Goal: Task Accomplishment & Management: Manage account settings

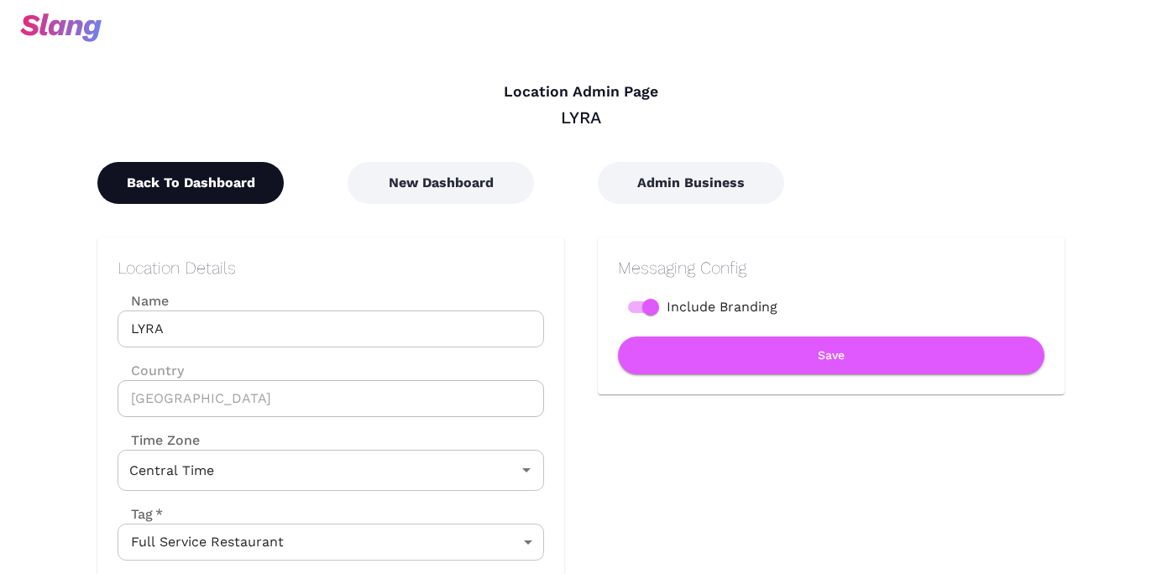
click at [184, 189] on button "Back To Dashboard" at bounding box center [190, 183] width 186 height 42
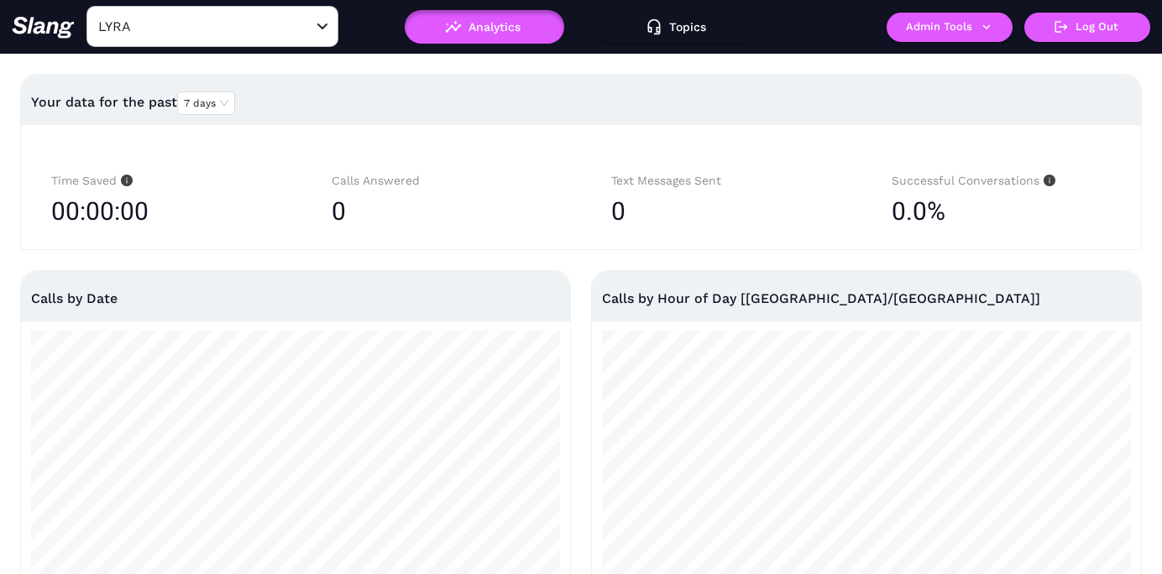
click at [191, 27] on input "LYRA" at bounding box center [186, 26] width 185 height 26
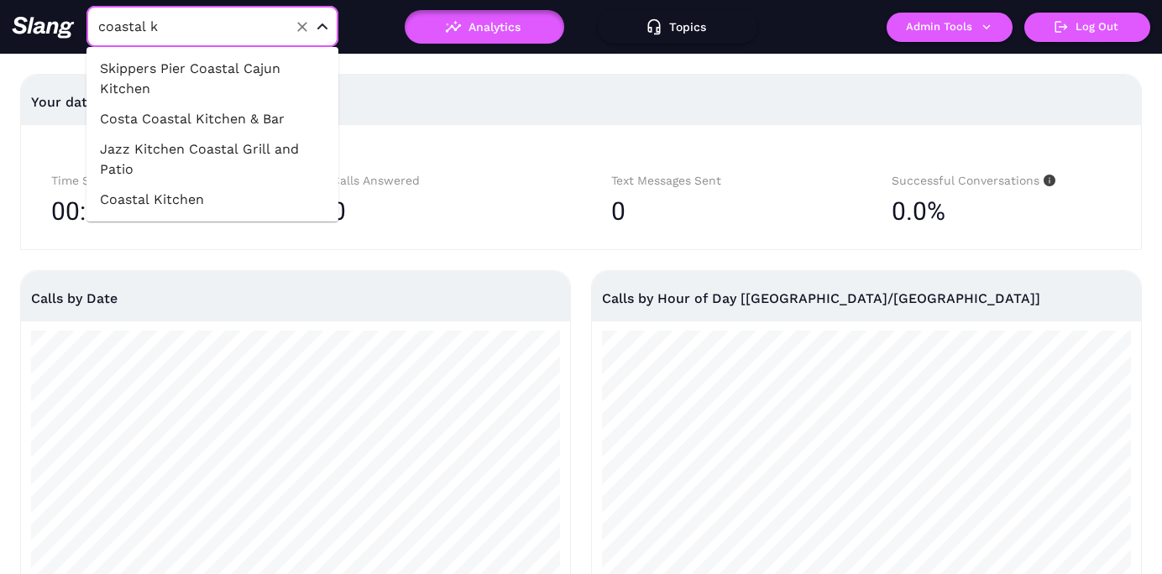
type input "coastal ki"
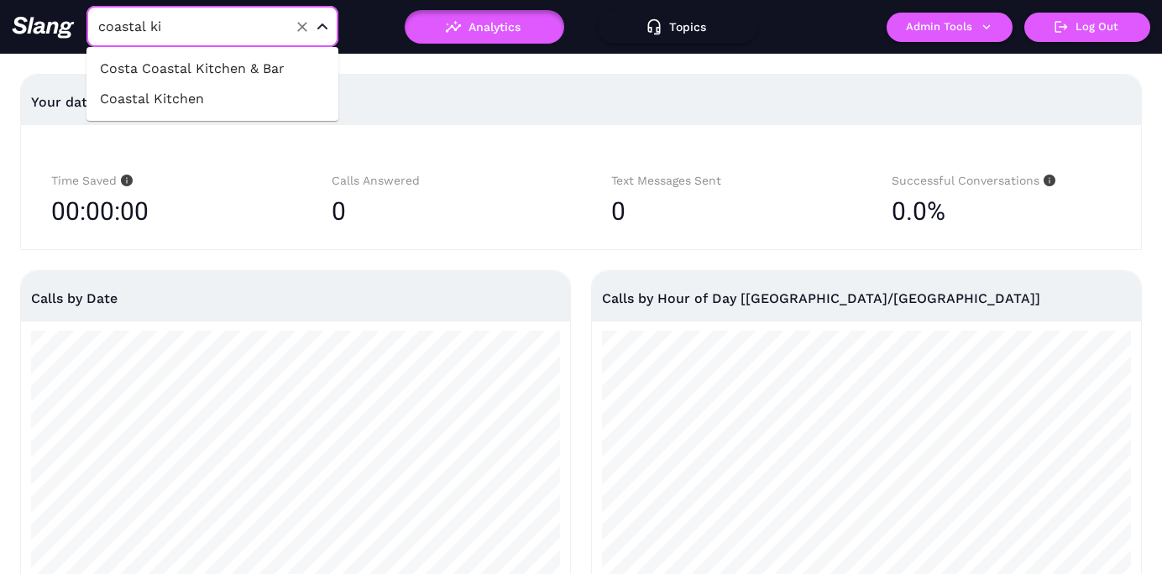
click at [154, 100] on li "Coastal Kitchen" at bounding box center [212, 99] width 252 height 30
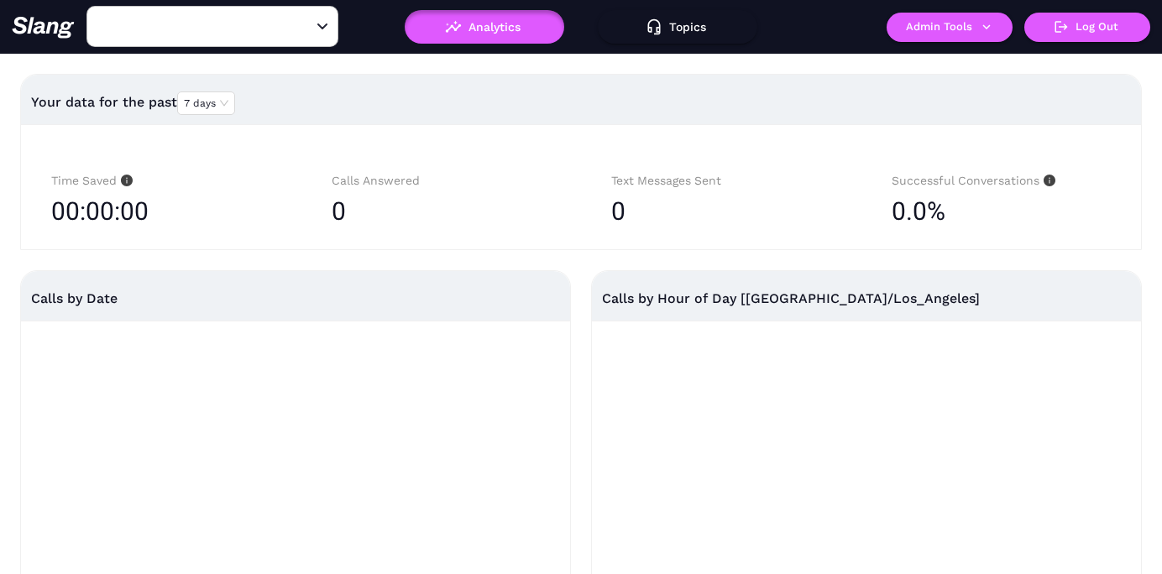
type input "Coastal Kitchen"
click at [934, 27] on button "Admin Tools" at bounding box center [950, 27] width 126 height 29
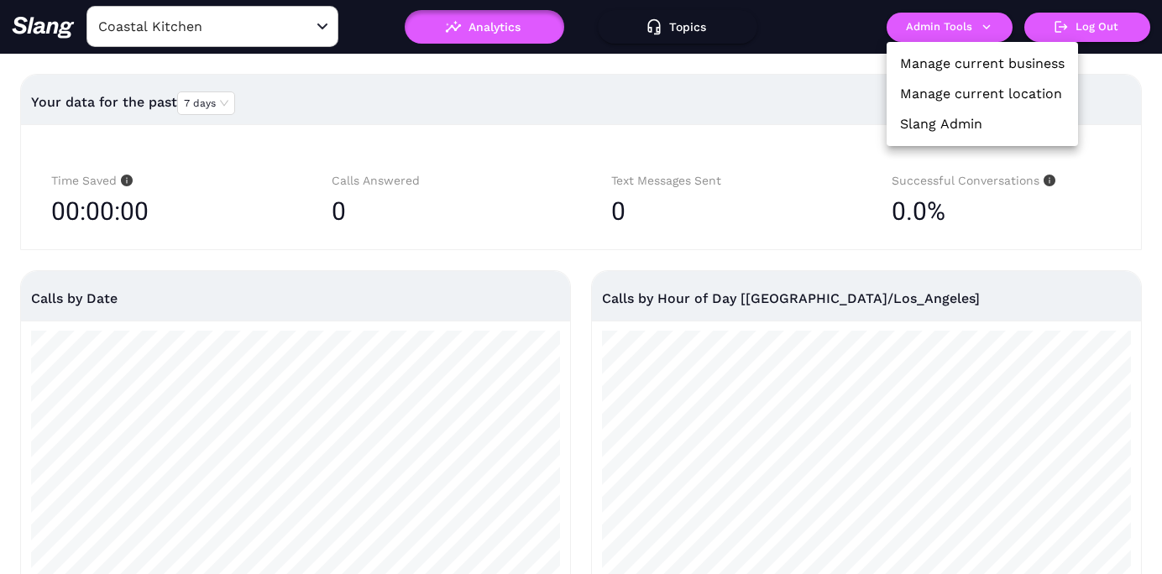
click at [934, 86] on link "Manage current location" at bounding box center [981, 94] width 162 height 20
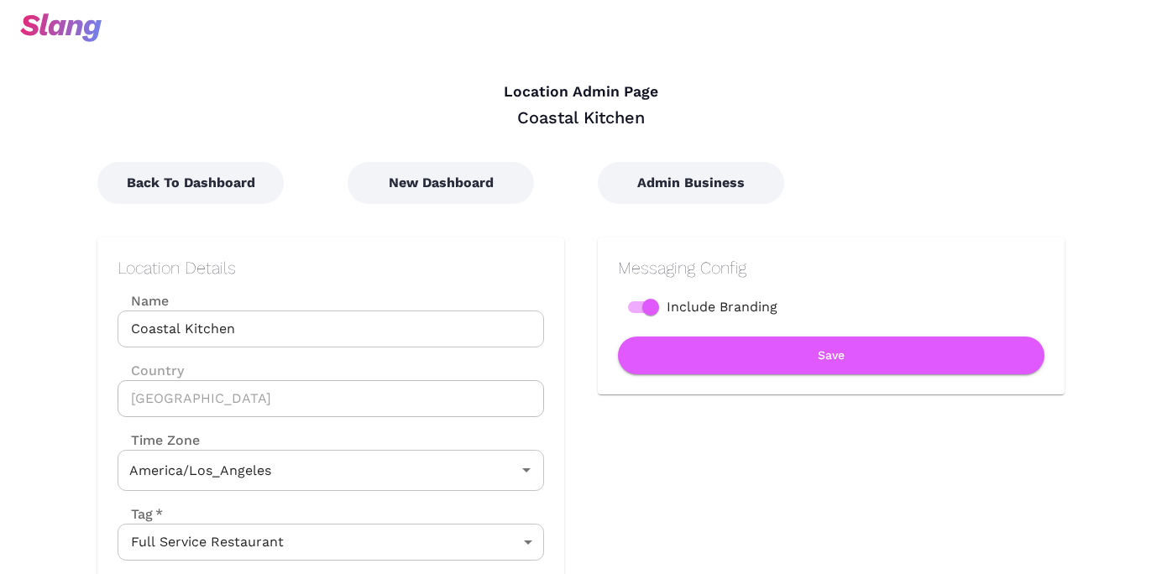
type input "Pacific Time"
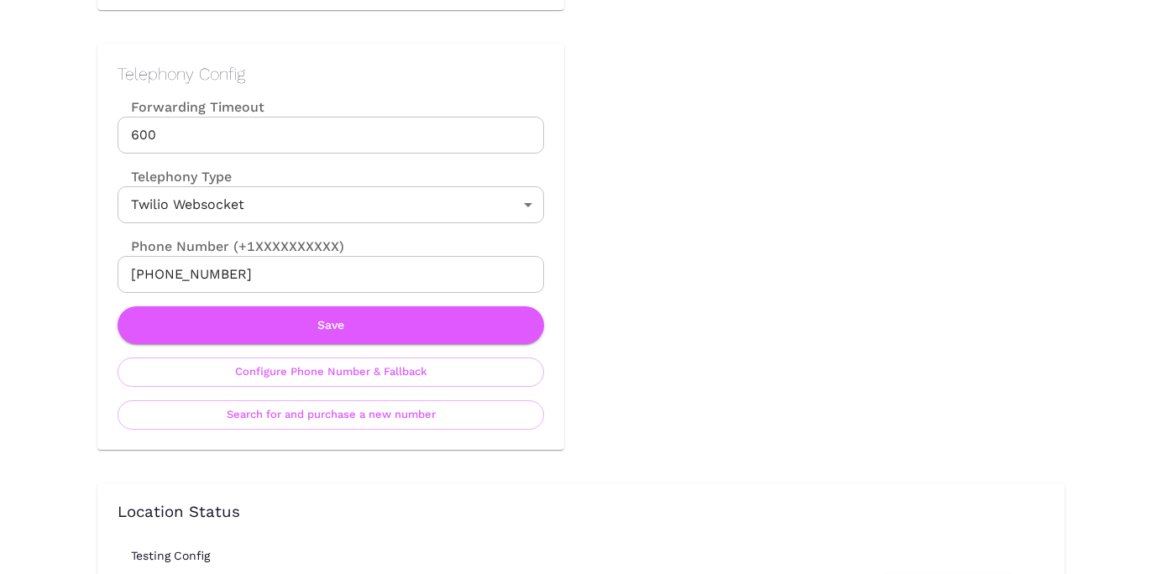
scroll to position [935, 0]
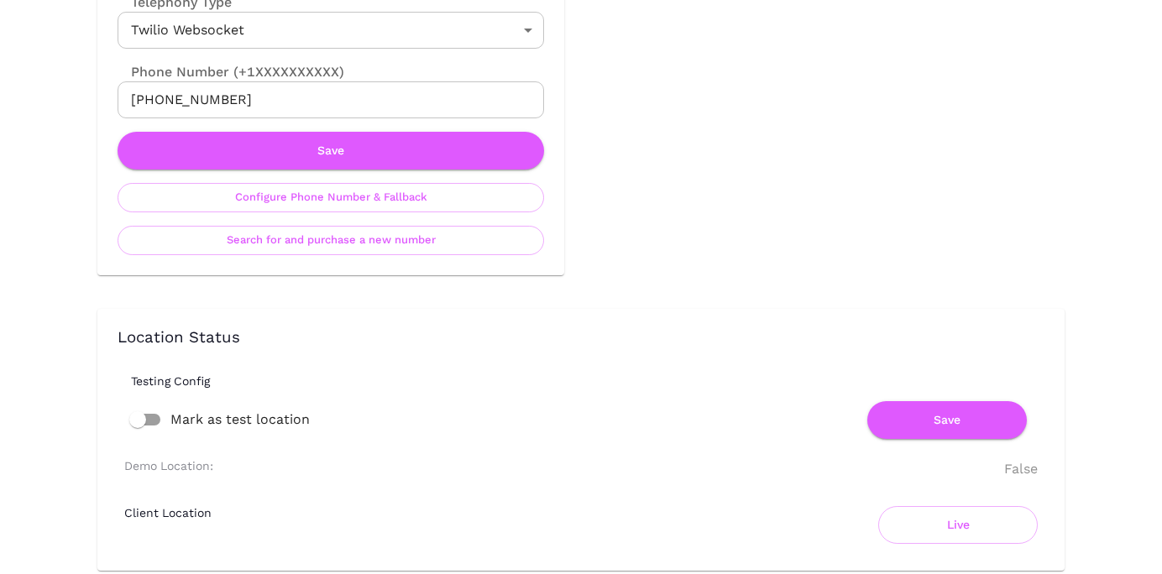
click at [223, 97] on input "[PHONE_NUMBER]" at bounding box center [331, 99] width 427 height 37
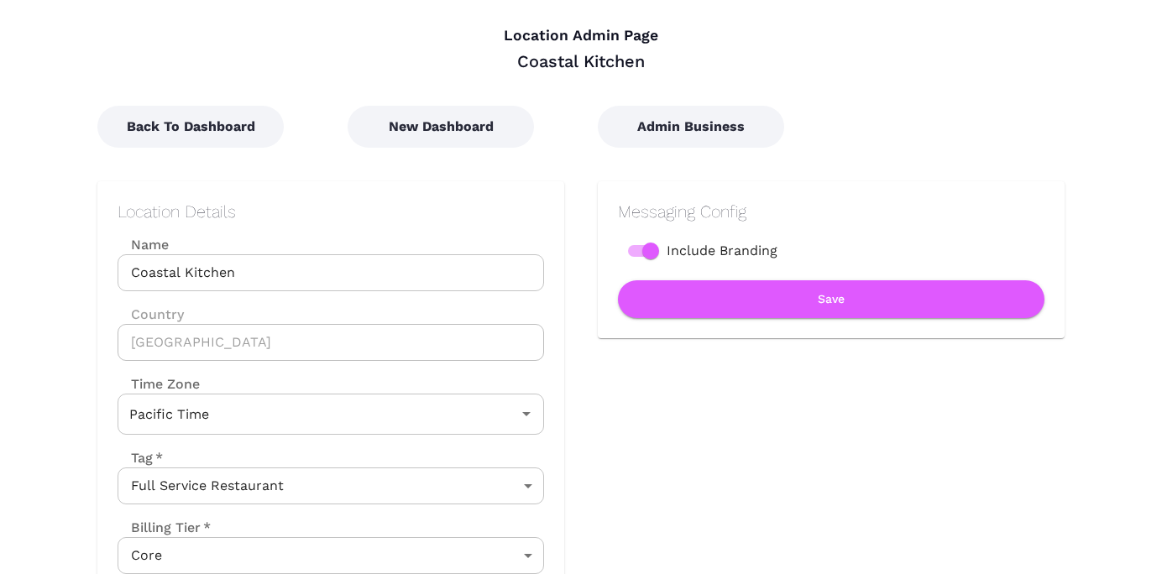
scroll to position [0, 0]
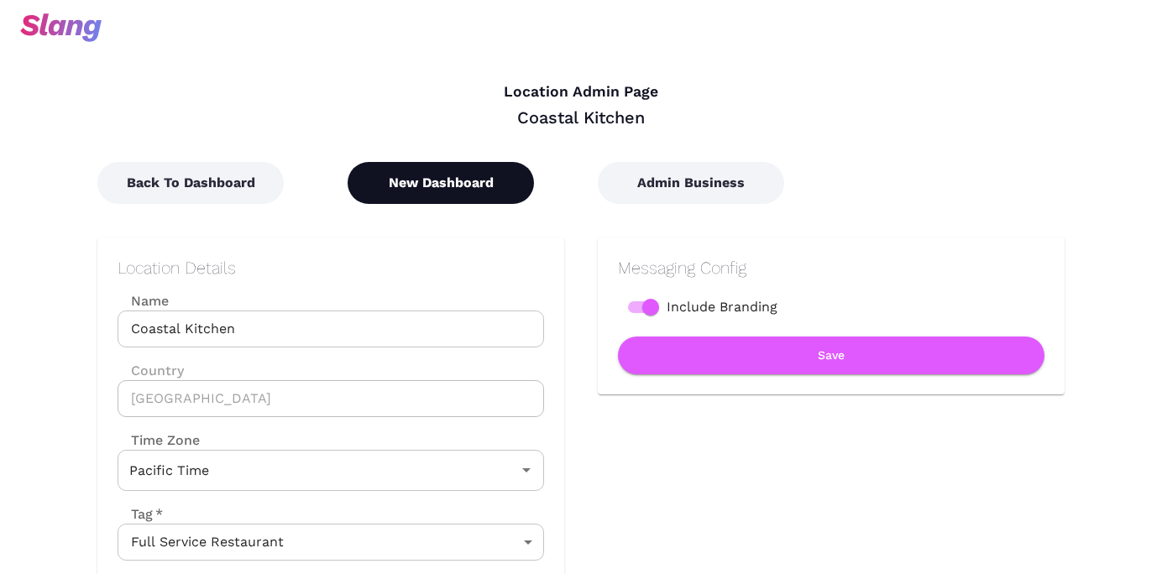
click at [426, 182] on button "New Dashboard" at bounding box center [441, 183] width 186 height 42
